Goal: Check status: Check status

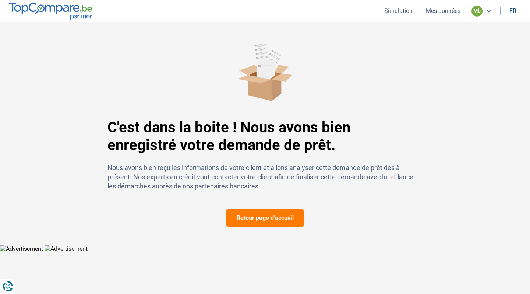
click at [436, 40] on div "C'est dans la boite ! Nous avons bien enregistré votre demande de prêt. Nous av…" at bounding box center [265, 133] width 486 height 187
click at [434, 40] on div "C'est dans la boite ! Nous avons bien enregistré votre demande de prêt. Nous av…" at bounding box center [265, 133] width 486 height 187
click at [433, 40] on div "C'est dans la boite ! Nous avons bien enregistré votre demande de prêt. Nous av…" at bounding box center [265, 133] width 486 height 187
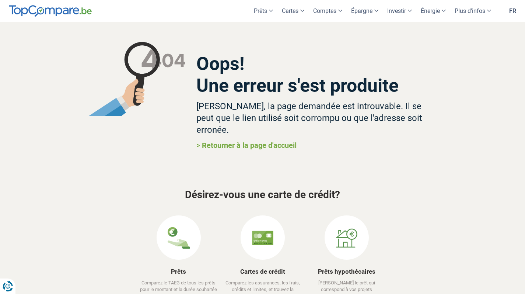
click at [291, 141] on link "> Retourner à la page d'accueil" at bounding box center [246, 145] width 100 height 9
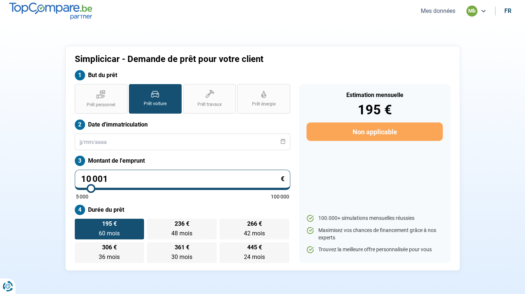
click at [442, 9] on button "Mes données" at bounding box center [437, 11] width 39 height 8
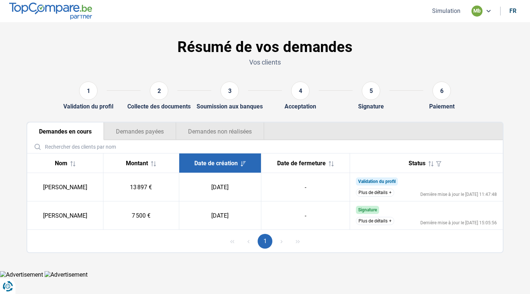
click at [382, 193] on button "Plus de détails" at bounding box center [375, 192] width 38 height 8
click at [141, 130] on button "Demandes payées" at bounding box center [140, 131] width 72 height 18
